Goal: Find specific page/section: Find specific page/section

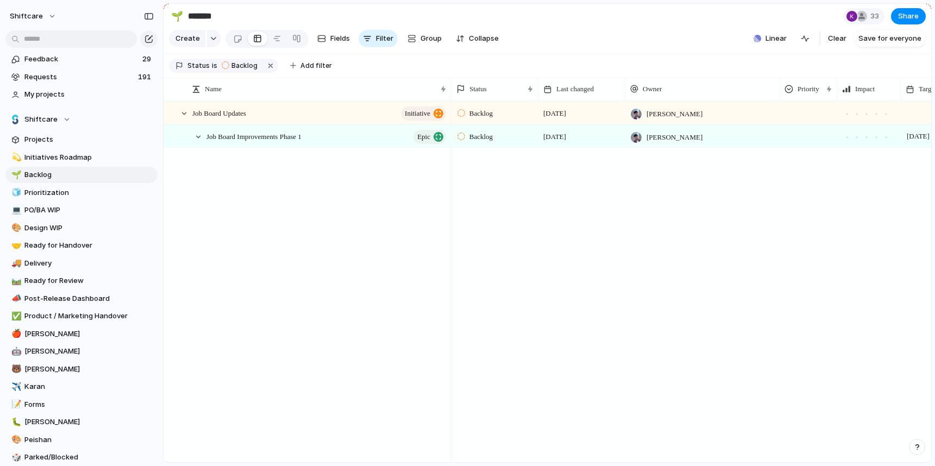
scroll to position [1326, 0]
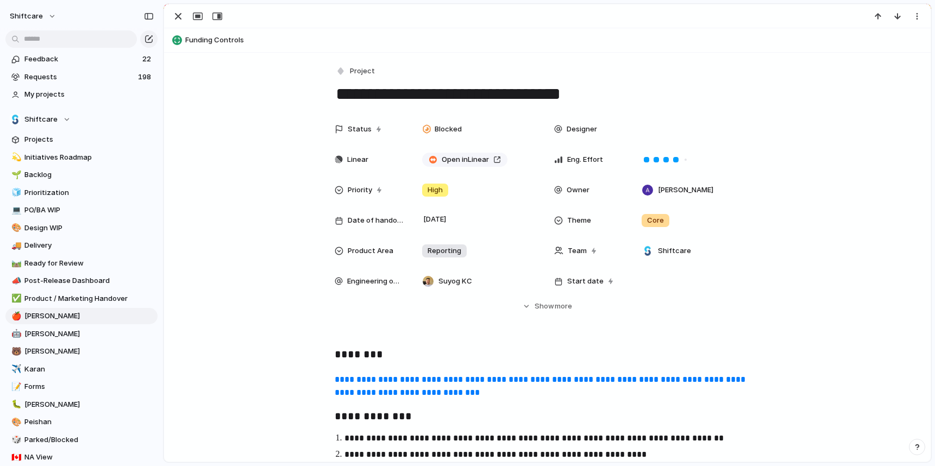
scroll to position [701, 0]
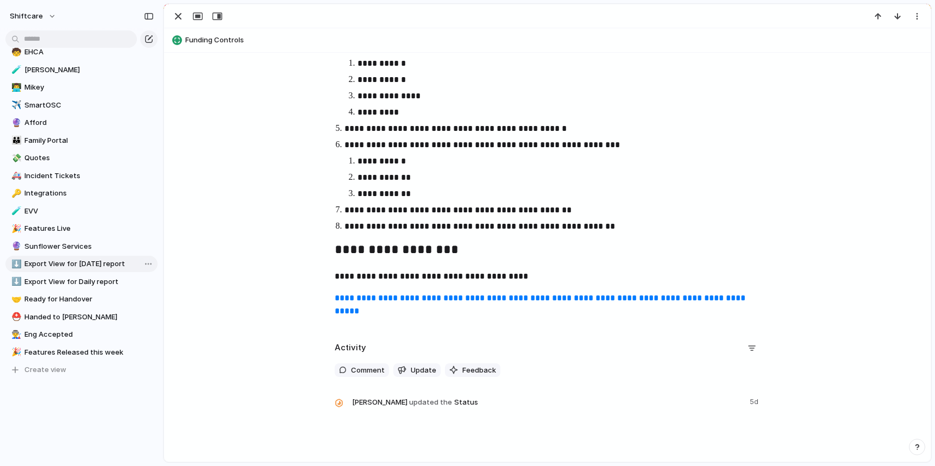
click at [80, 266] on span "Export View for [DATE] report" at bounding box center [88, 264] width 129 height 11
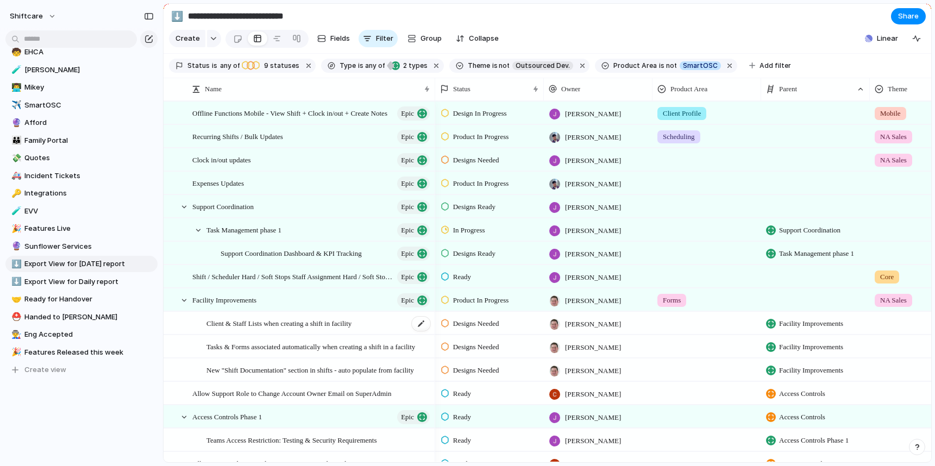
type input "**********"
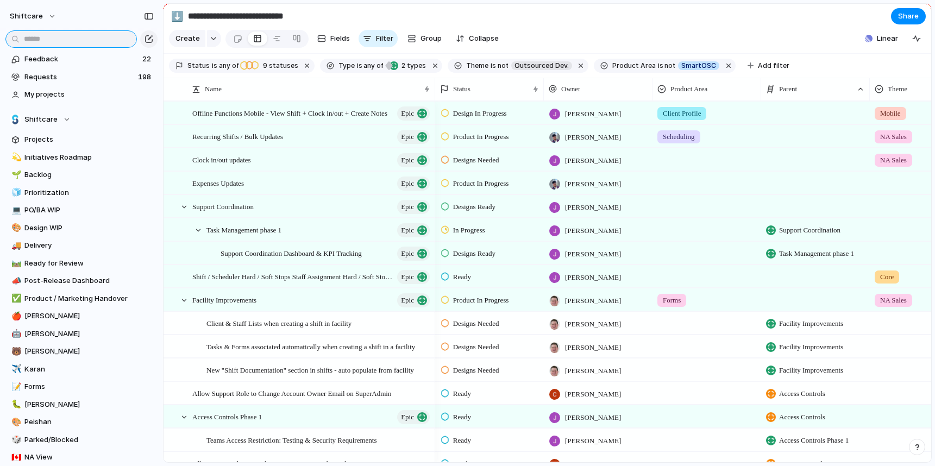
click at [55, 39] on input "text" at bounding box center [70, 38] width 131 height 17
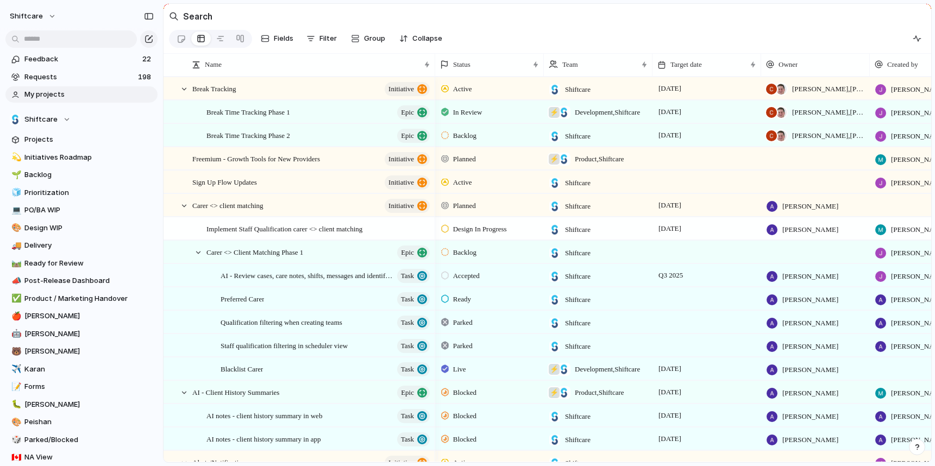
click at [48, 95] on span "My projects" at bounding box center [88, 94] width 129 height 11
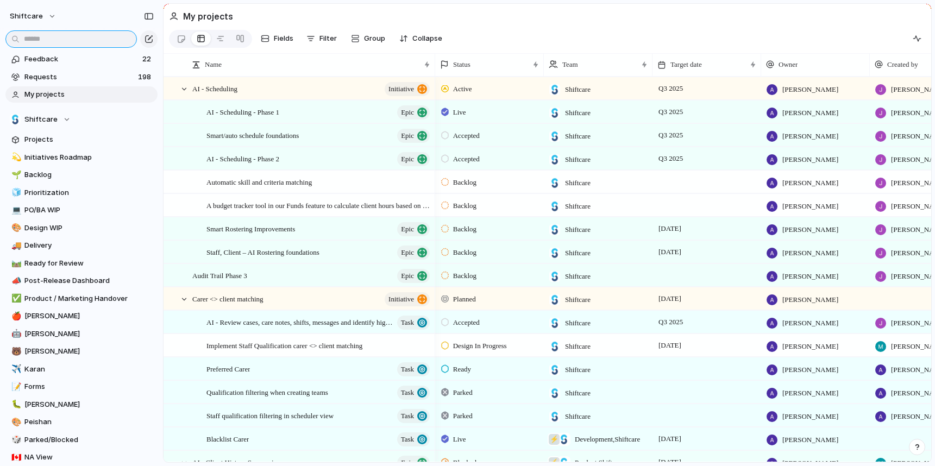
click at [50, 36] on input "text" at bounding box center [70, 38] width 131 height 17
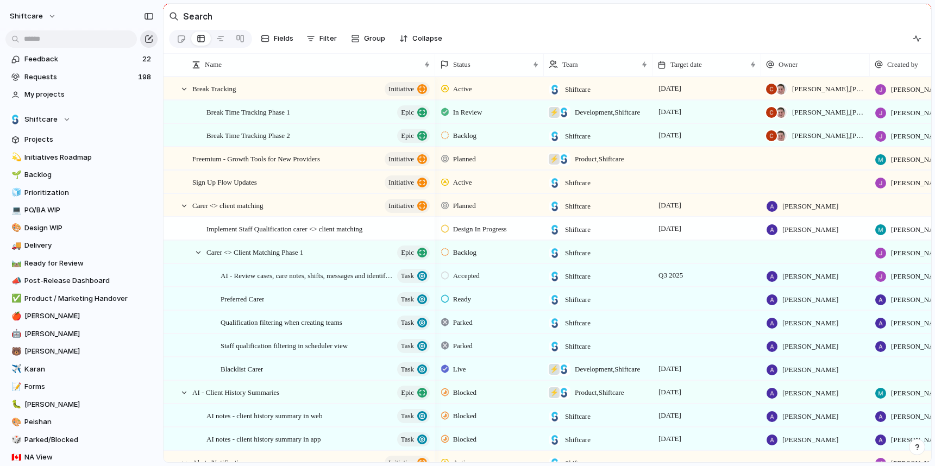
click at [149, 41] on div "button" at bounding box center [149, 39] width 9 height 9
click at [49, 15] on button "shiftcare" at bounding box center [33, 16] width 57 height 17
click at [61, 35] on li "Settings" at bounding box center [53, 40] width 90 height 17
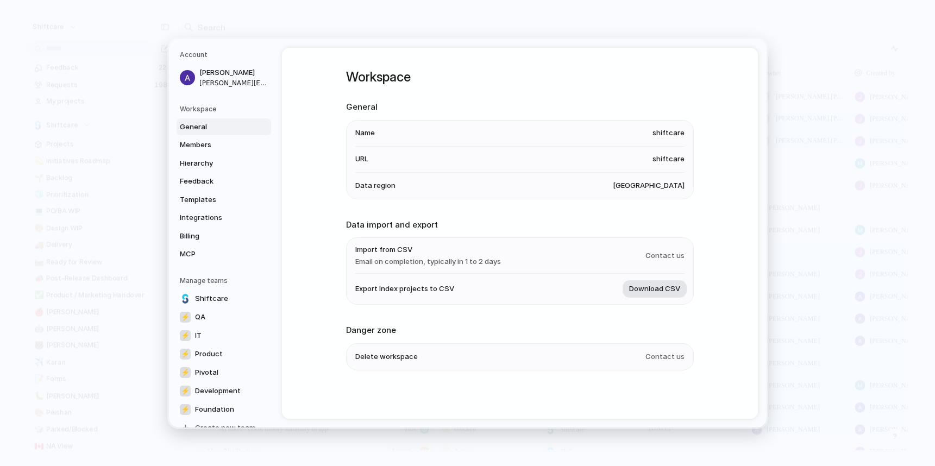
click at [652, 290] on span "Download CSV" at bounding box center [654, 289] width 51 height 11
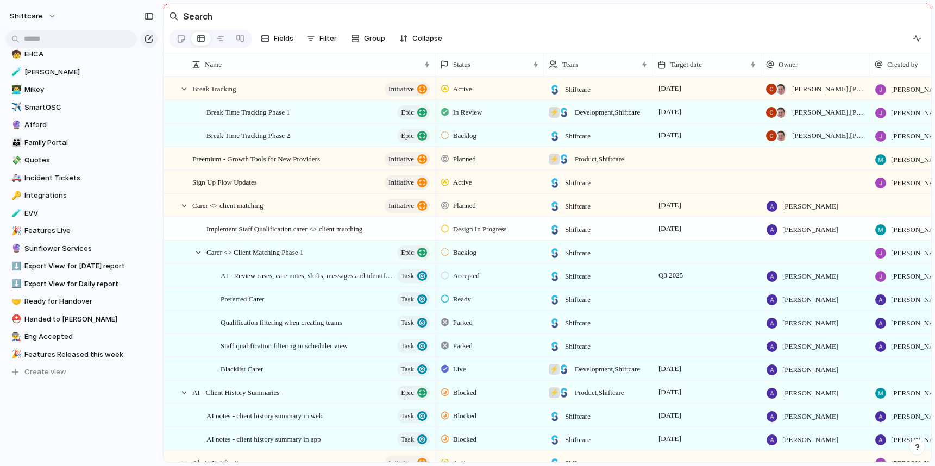
scroll to position [441, 0]
click at [66, 286] on span "Export View for Daily report" at bounding box center [88, 282] width 129 height 11
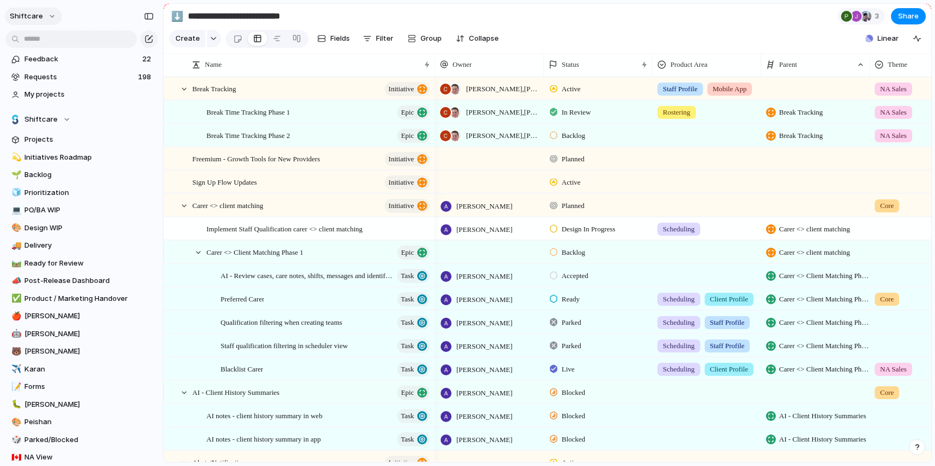
click at [45, 20] on button "shiftcare" at bounding box center [33, 16] width 57 height 17
click at [48, 40] on span "Settings" at bounding box center [40, 40] width 30 height 11
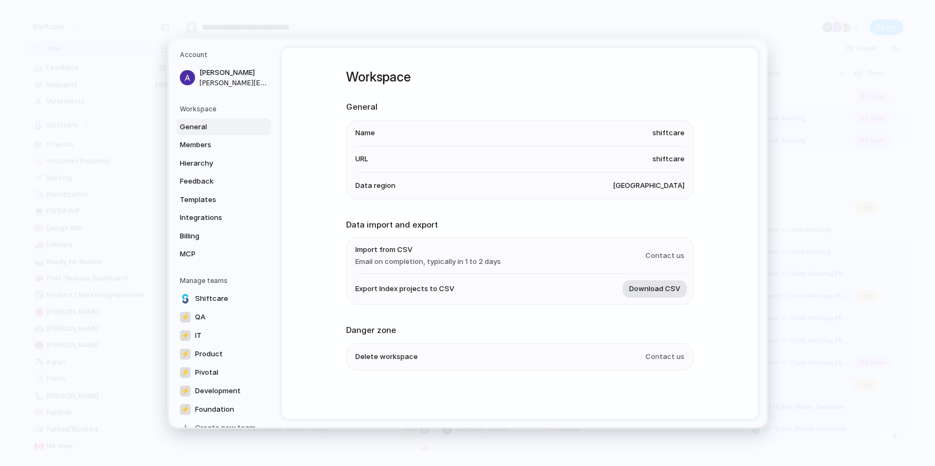
click at [638, 290] on span "Download CSV" at bounding box center [654, 289] width 51 height 11
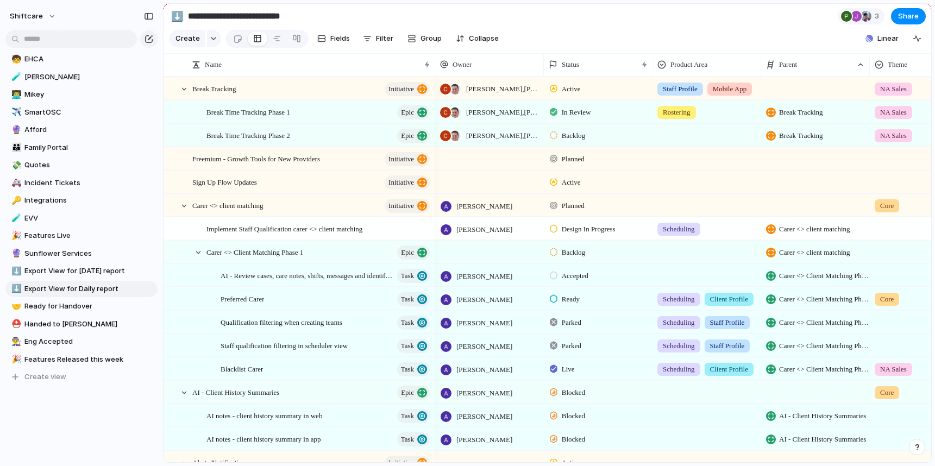
scroll to position [441, 0]
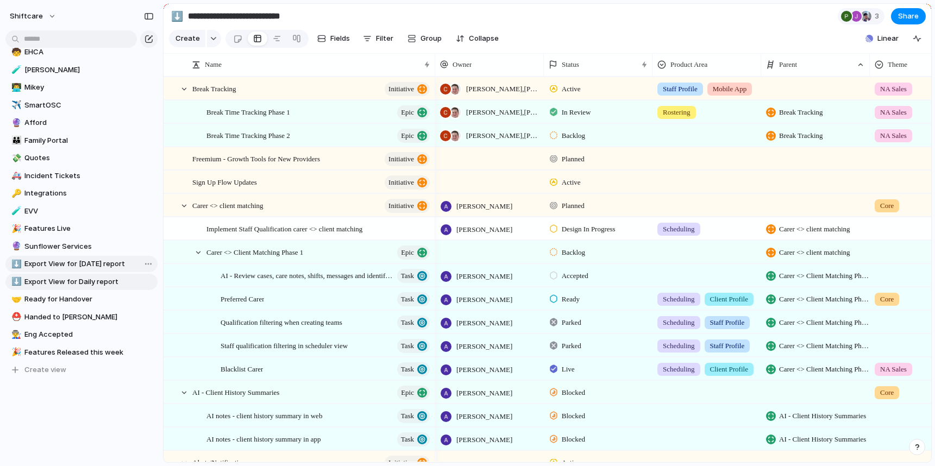
click at [85, 265] on span "Export View for [DATE] report" at bounding box center [88, 264] width 129 height 11
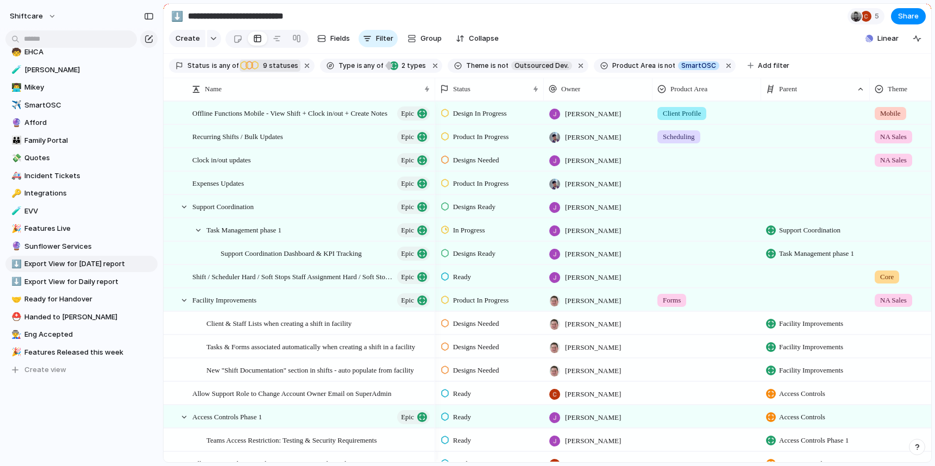
click at [284, 71] on span "9 statuses" at bounding box center [279, 66] width 39 height 10
click at [37, 396] on div "Backlog Accepted Product In Progress Designs Needed Design In Progress Designs …" at bounding box center [467, 233] width 935 height 466
click at [92, 280] on span "Export View for Daily report" at bounding box center [88, 282] width 129 height 11
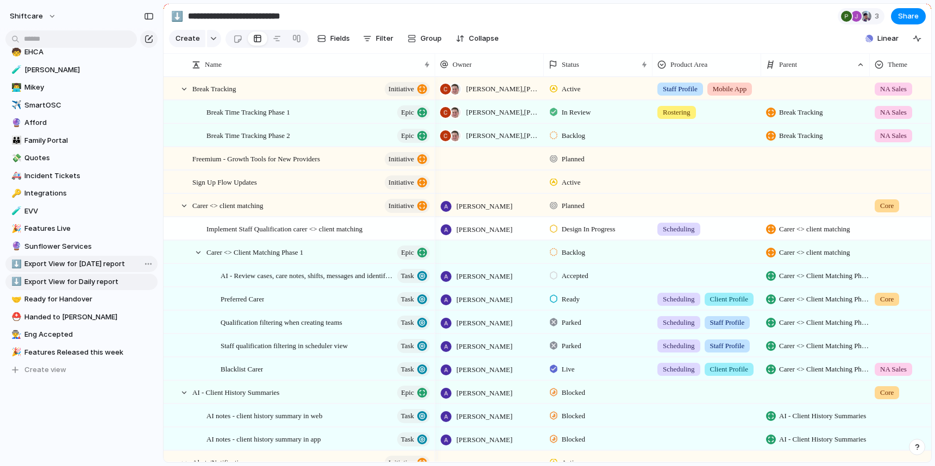
click at [60, 261] on span "Export View for [DATE] report" at bounding box center [88, 264] width 129 height 11
type input "**********"
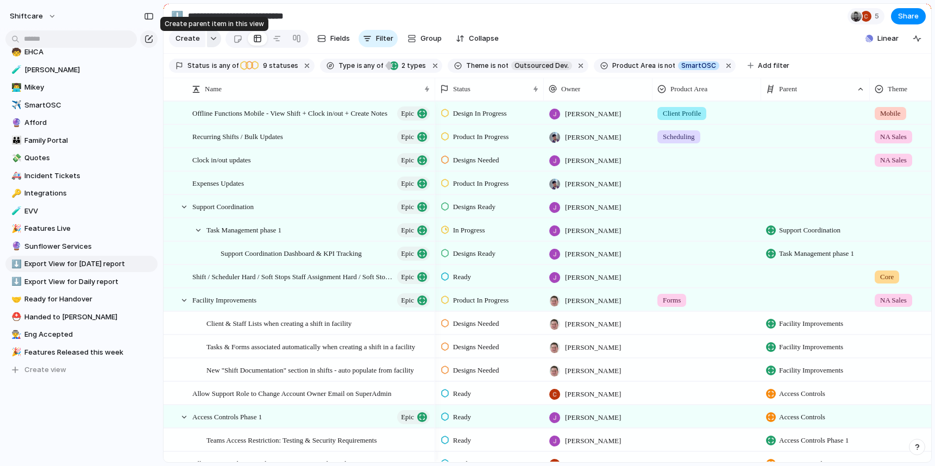
click at [210, 41] on div "button" at bounding box center [214, 38] width 8 height 4
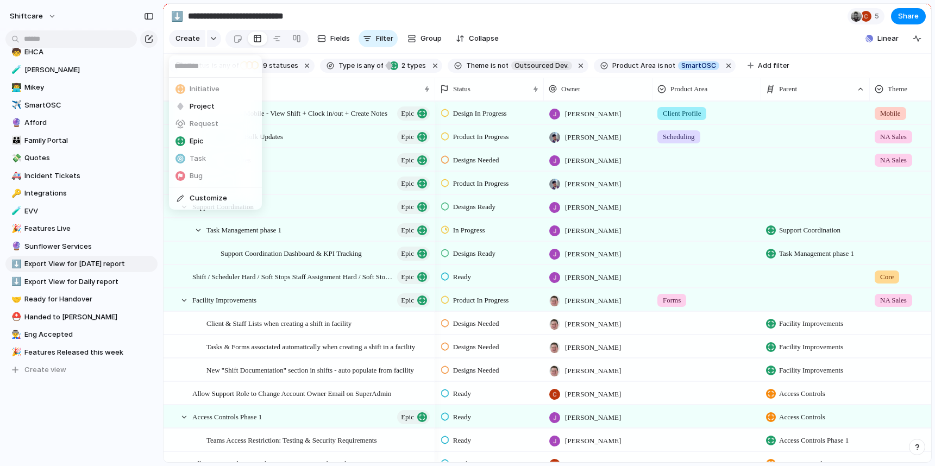
click at [209, 43] on div "Initiative Project Request Epic Task Bug Customize" at bounding box center [467, 233] width 935 height 466
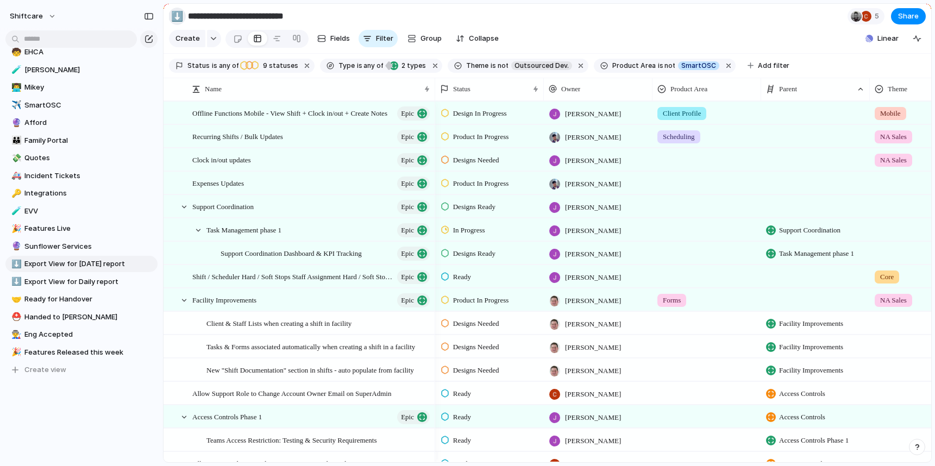
click at [184, 15] on button "⬇️" at bounding box center [176, 16] width 17 height 17
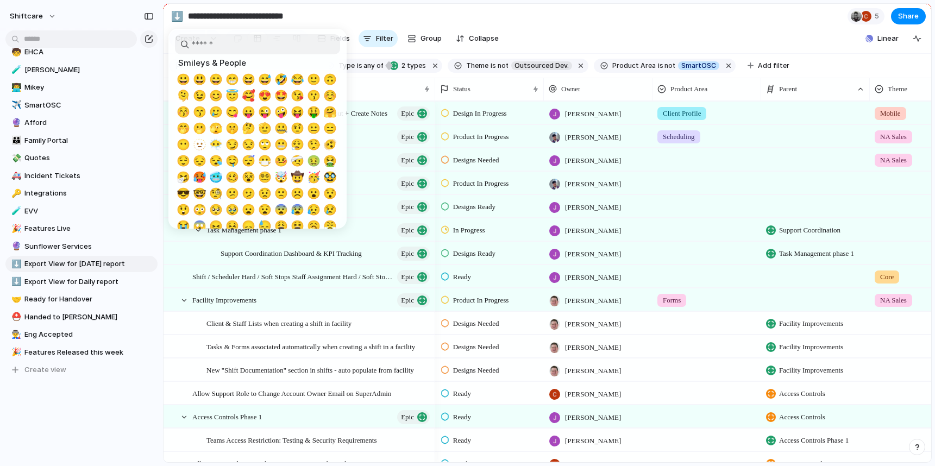
click at [174, 17] on div at bounding box center [467, 233] width 935 height 466
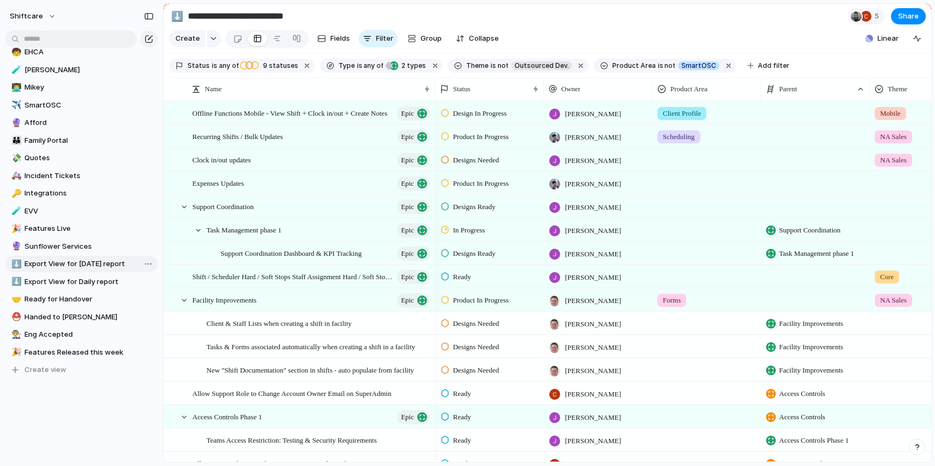
click at [124, 421] on div "Open in new tab Copy link Duplicate view Rename view Delete view" at bounding box center [467, 233] width 935 height 466
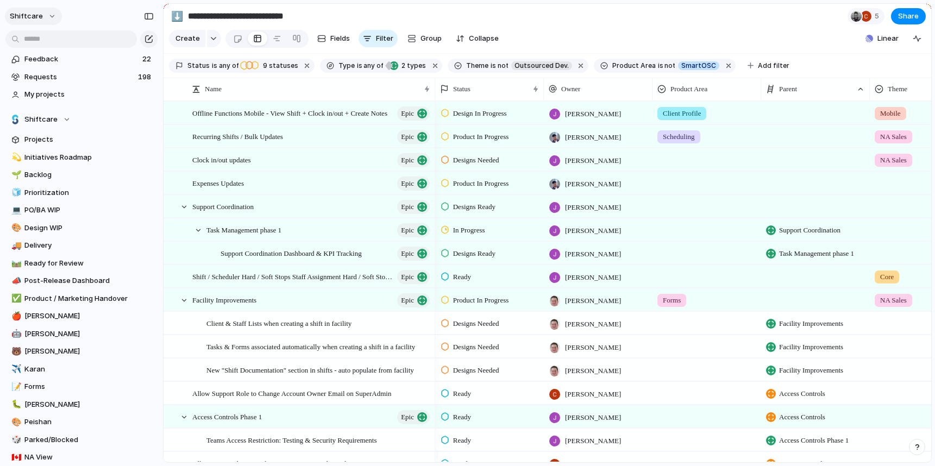
click at [51, 15] on button "shiftcare" at bounding box center [33, 16] width 57 height 17
click at [57, 43] on li "Settings" at bounding box center [53, 40] width 90 height 17
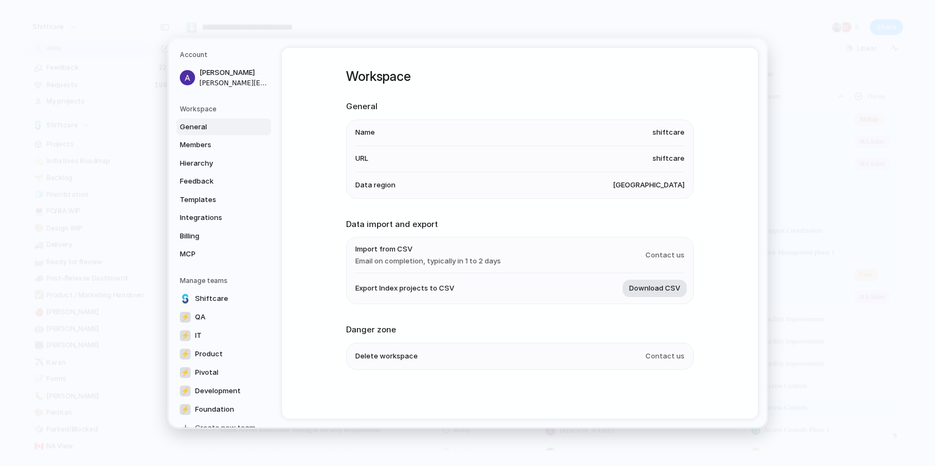
click at [652, 293] on button "Download CSV" at bounding box center [655, 288] width 64 height 17
